Goal: Transaction & Acquisition: Purchase product/service

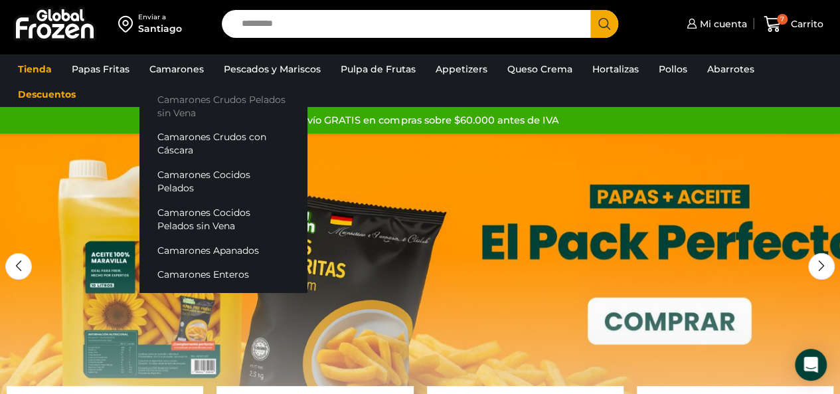
click at [204, 100] on link "Camarones Crudos Pelados sin Vena" at bounding box center [222, 106] width 167 height 38
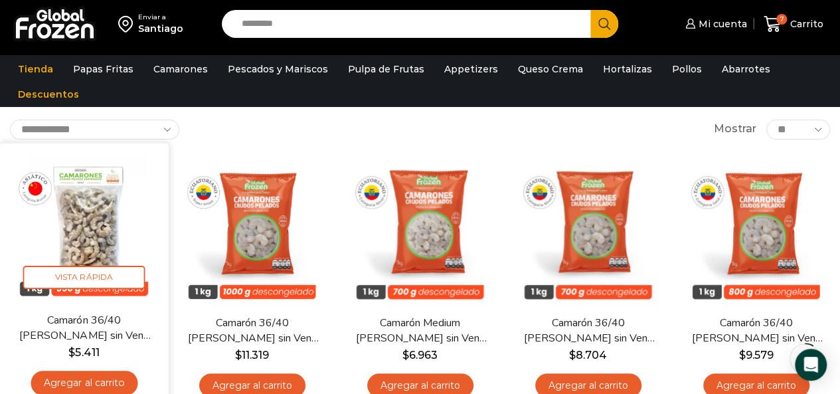
scroll to position [66, 0]
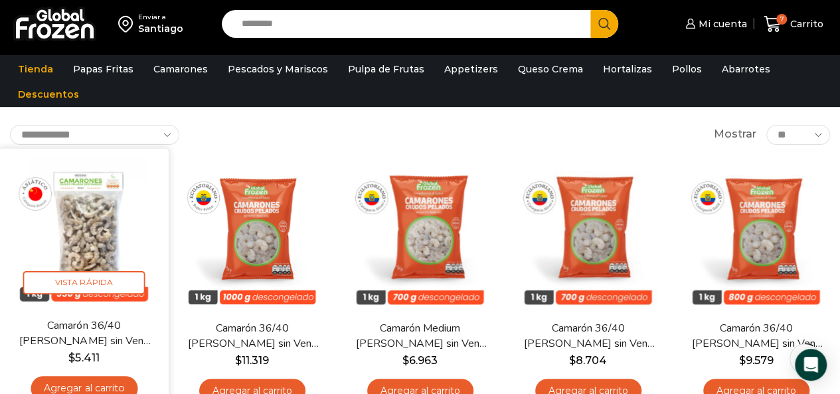
click at [94, 244] on img at bounding box center [83, 232] width 149 height 149
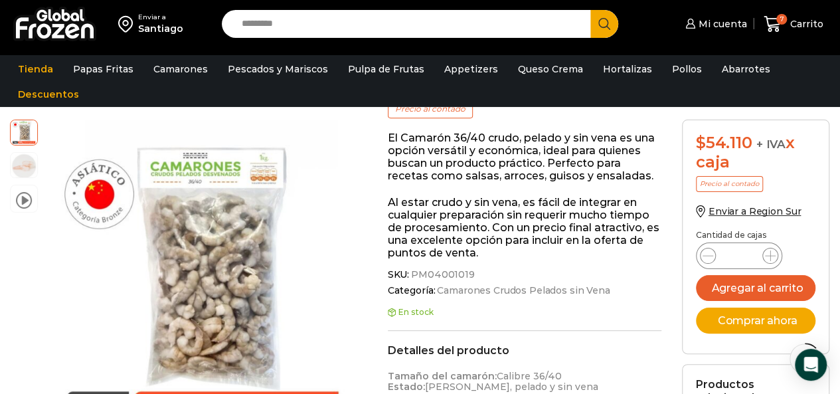
scroll to position [200, 0]
